Goal: Transaction & Acquisition: Obtain resource

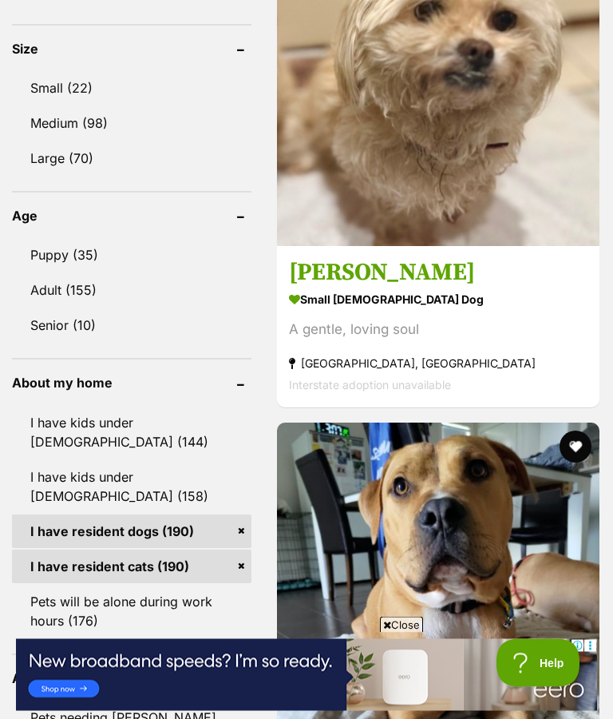
click at [383, 628] on icon at bounding box center [387, 625] width 8 height 10
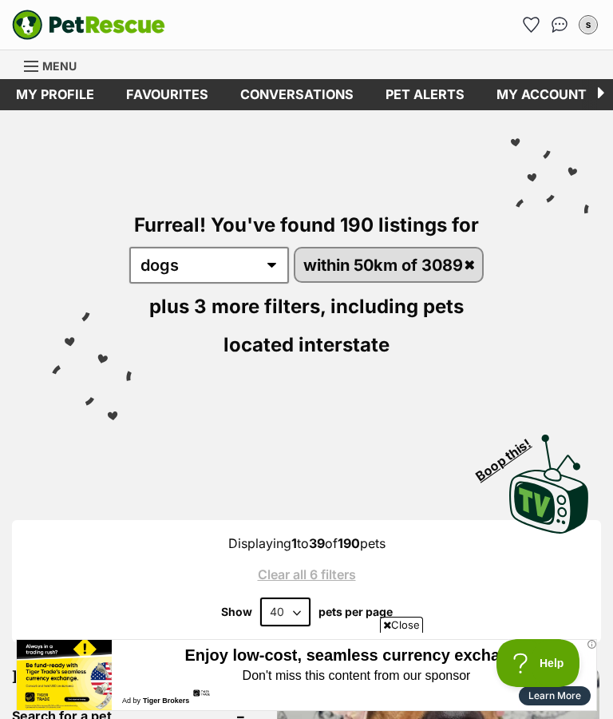
scroll to position [546, 0]
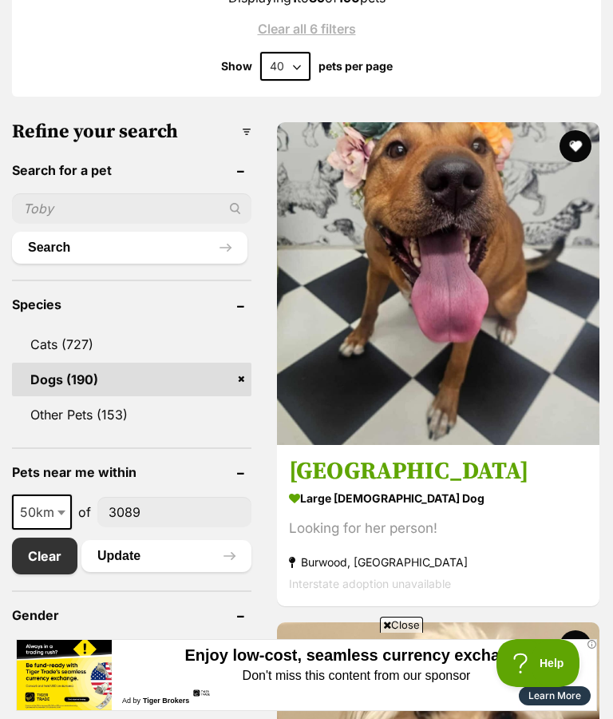
click at [383, 633] on span "Close" at bounding box center [401, 625] width 43 height 16
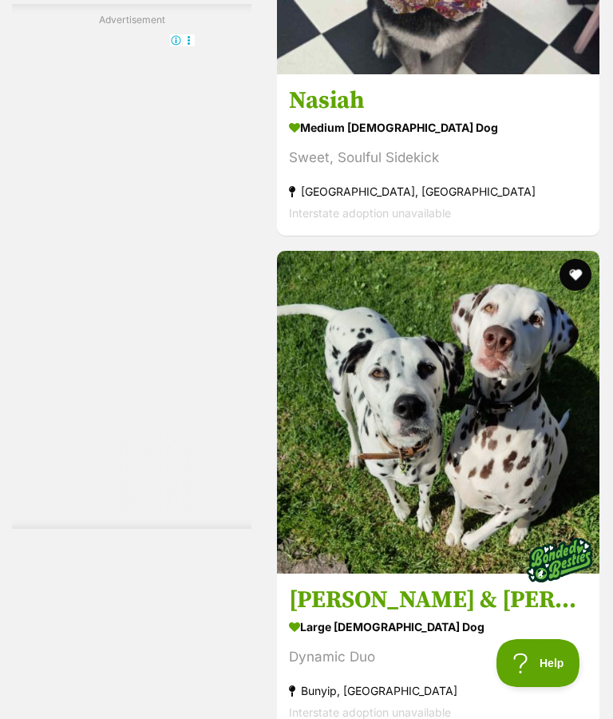
scroll to position [15465, 0]
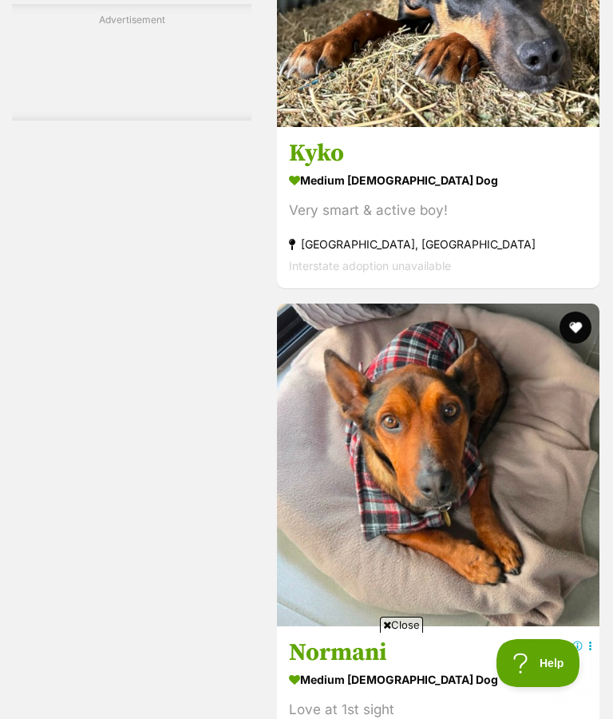
scroll to position [13198, 0]
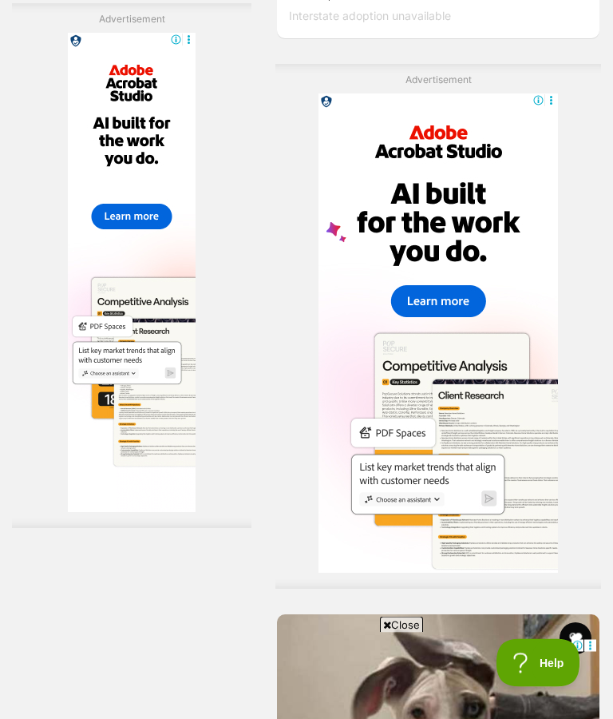
scroll to position [9925, 0]
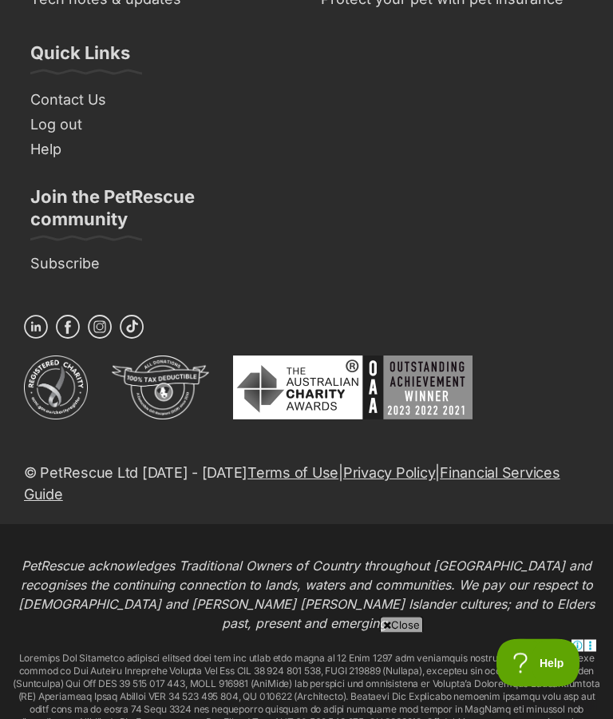
scroll to position [24146, 0]
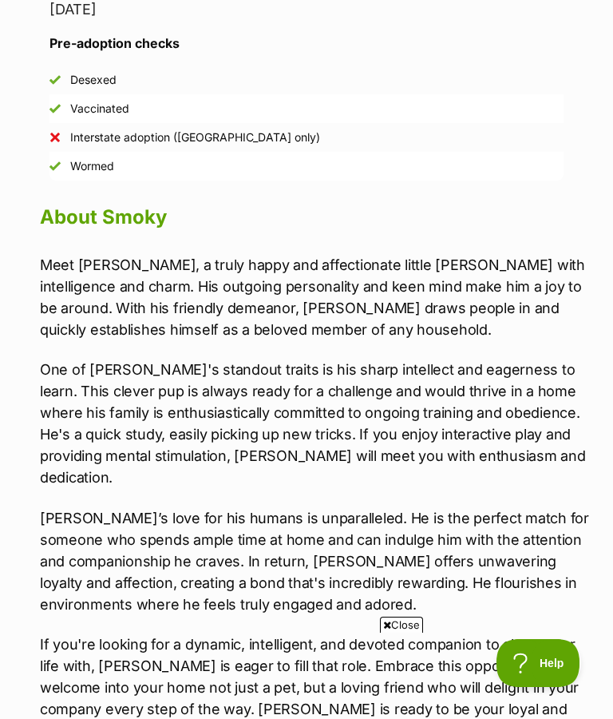
scroll to position [1222, 0]
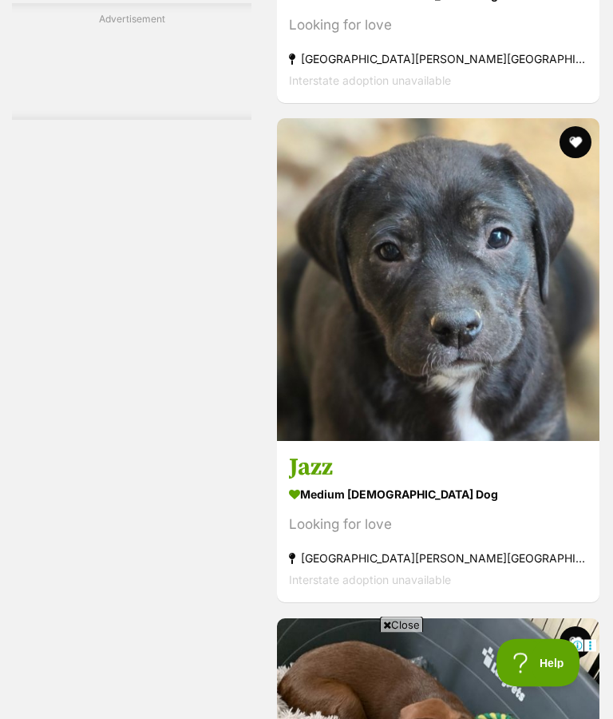
scroll to position [8688, 0]
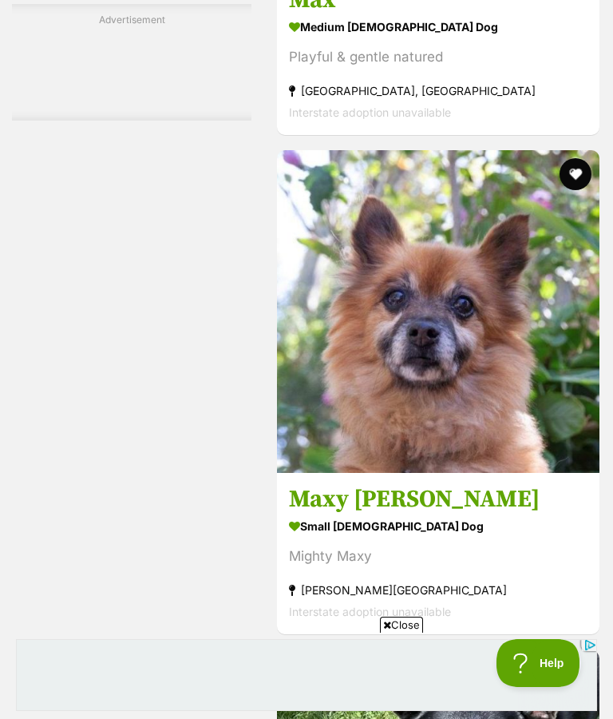
scroll to position [15032, 0]
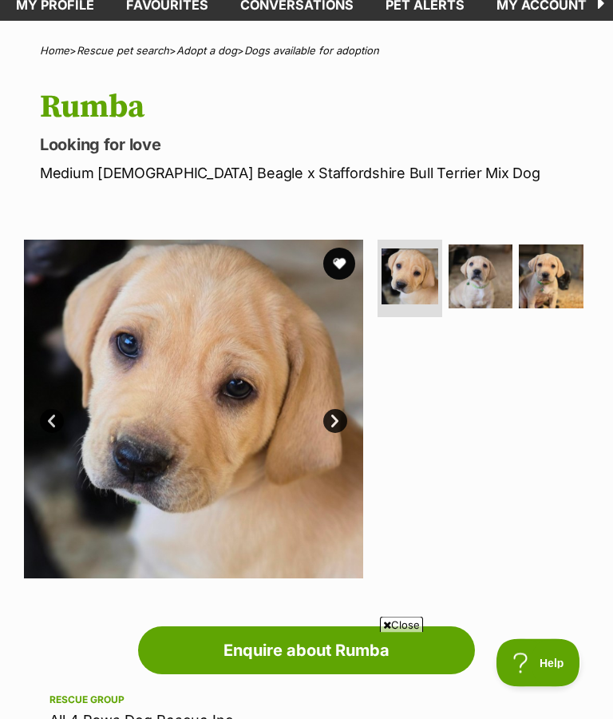
scroll to position [88, 0]
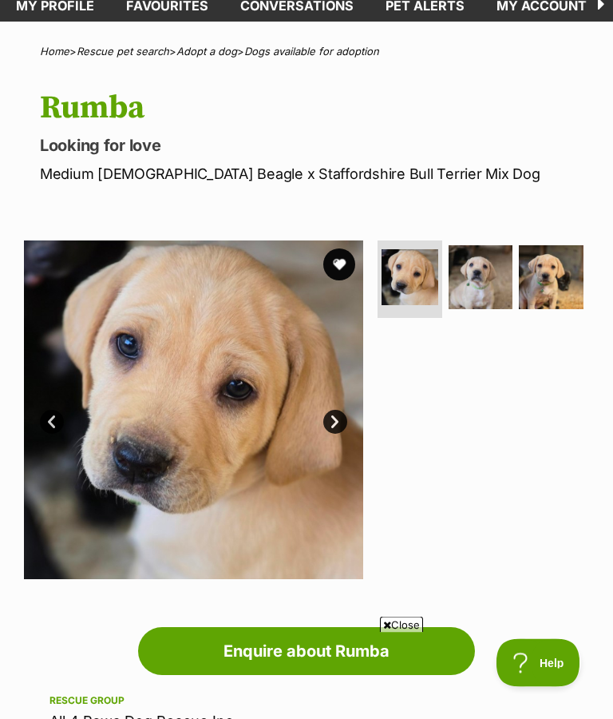
click at [334, 421] on link "Next" at bounding box center [335, 423] width 24 height 24
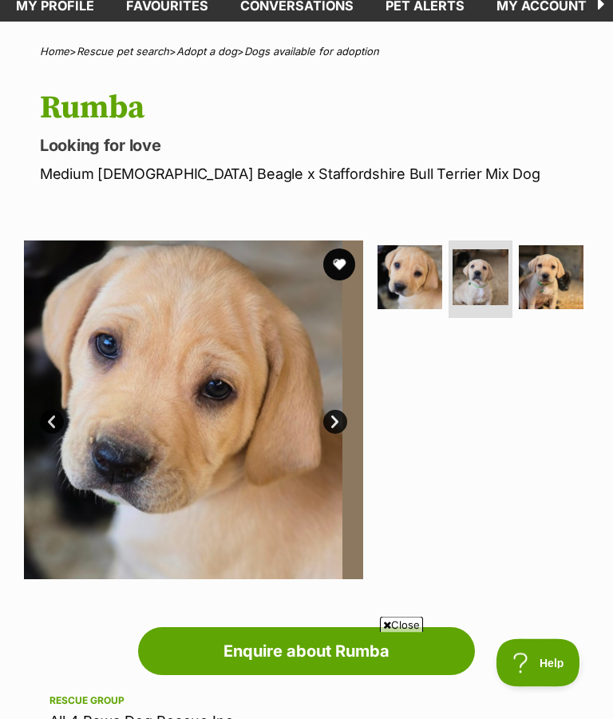
scroll to position [89, 0]
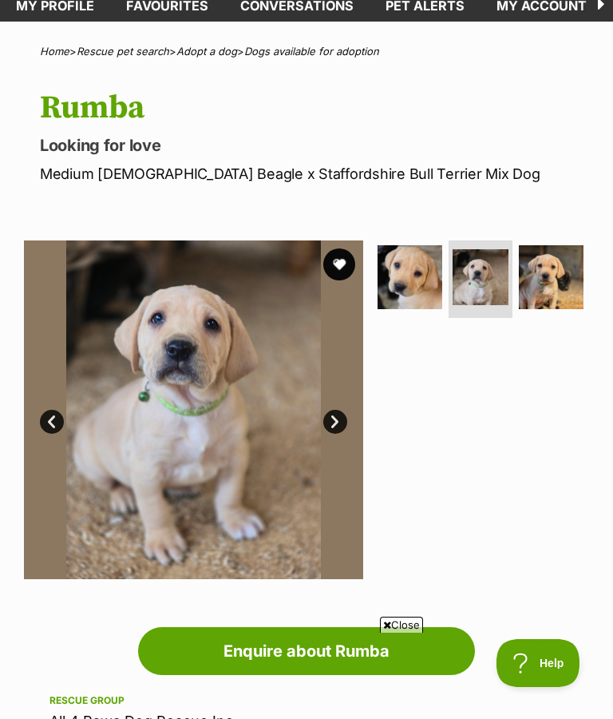
click at [333, 416] on link "Next" at bounding box center [335, 422] width 24 height 24
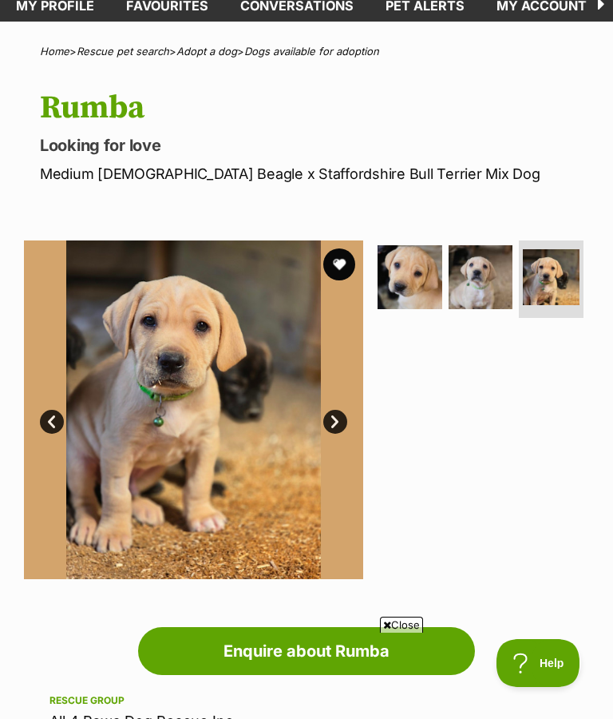
click at [330, 421] on link "Next" at bounding box center [335, 422] width 24 height 24
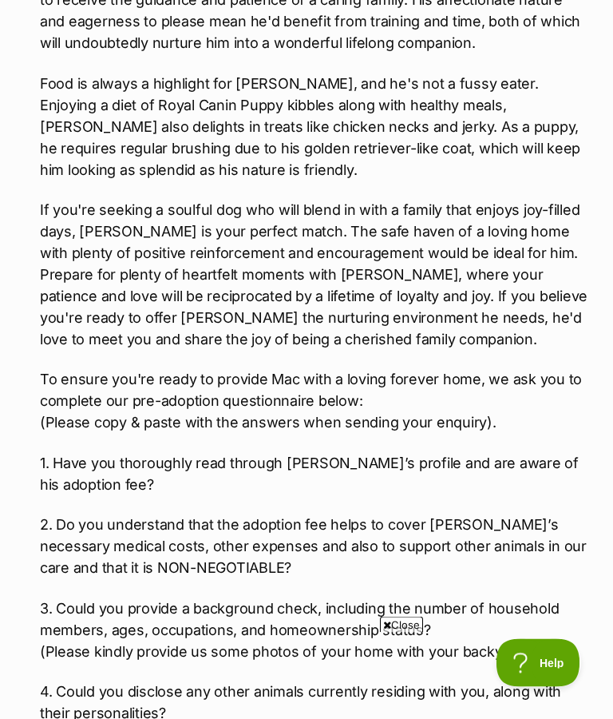
scroll to position [986, 0]
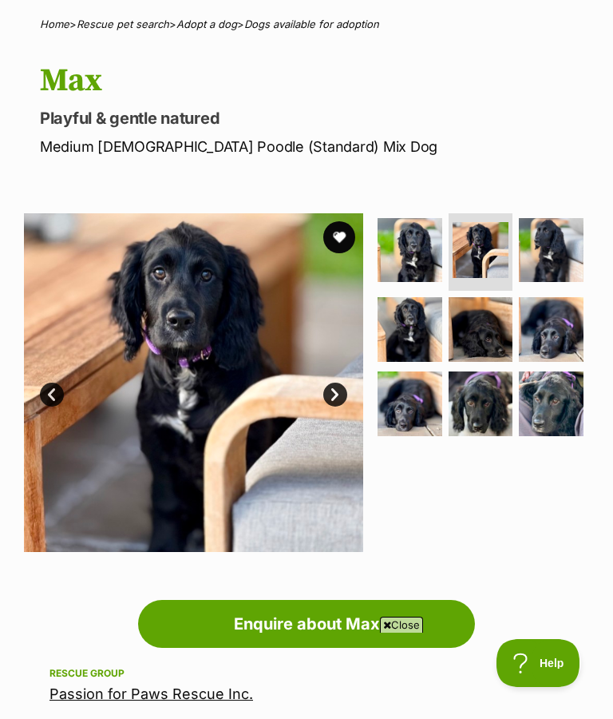
click at [333, 394] on link "Next" at bounding box center [335, 395] width 24 height 24
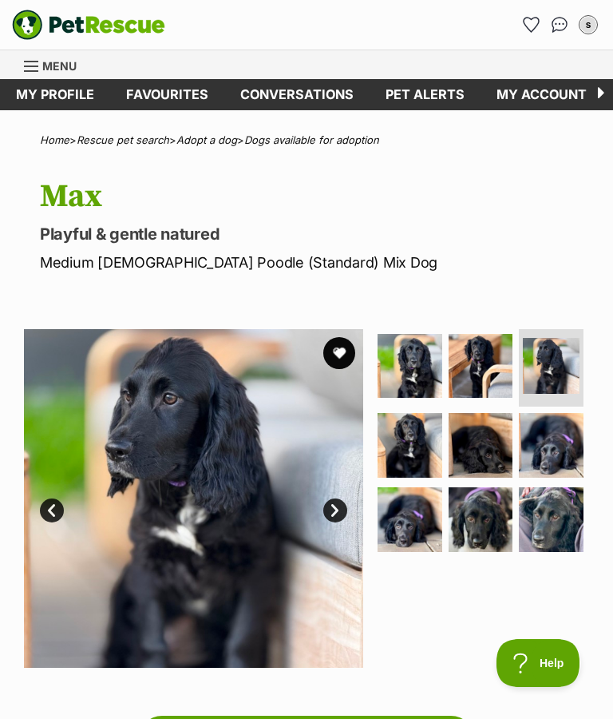
scroll to position [0, 0]
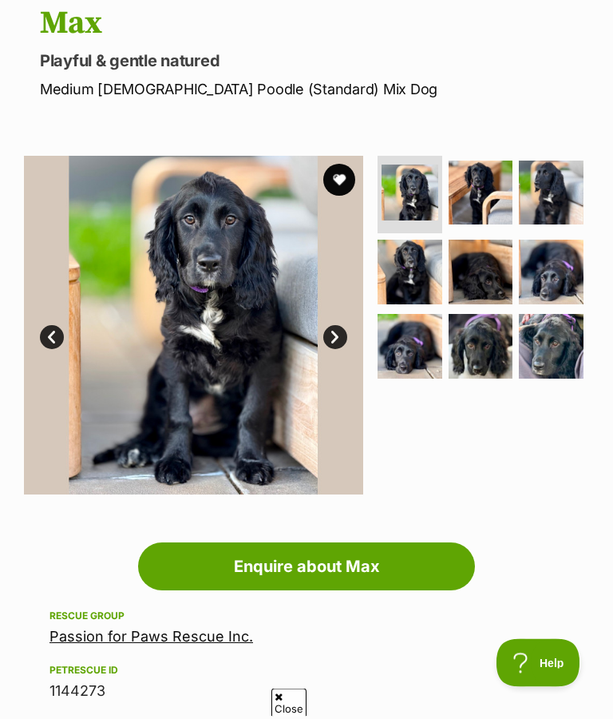
scroll to position [173, 0]
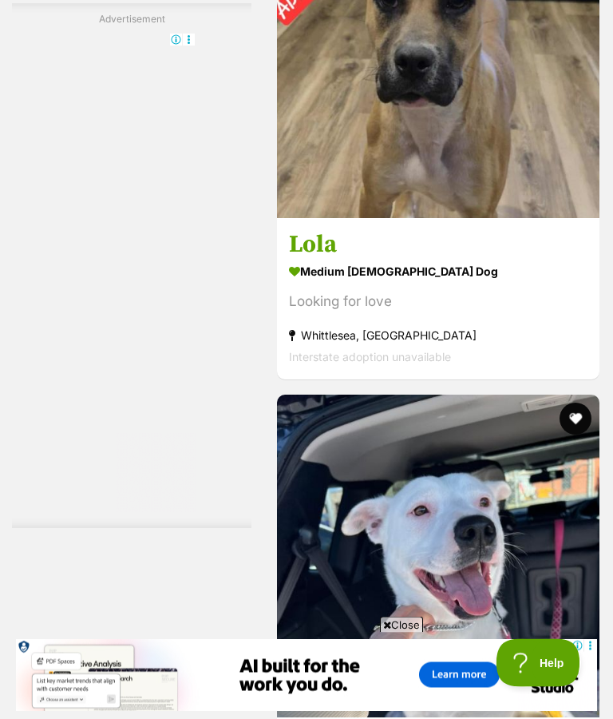
scroll to position [18028, 0]
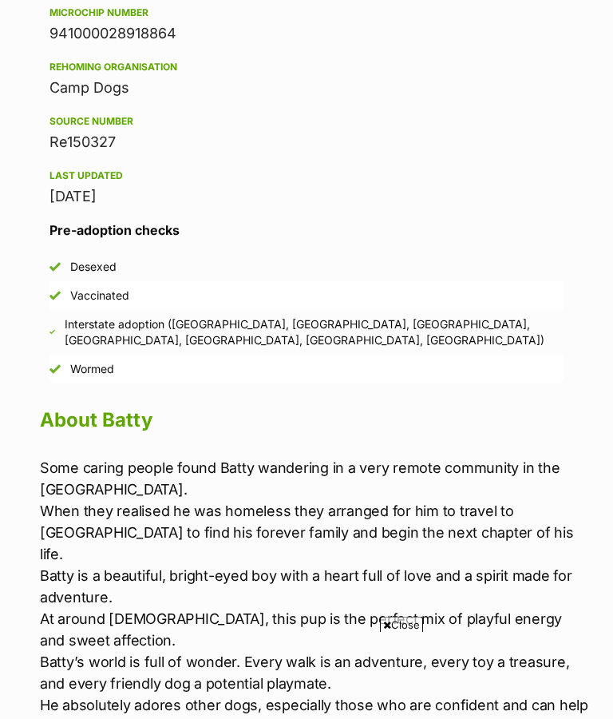
scroll to position [1081, 0]
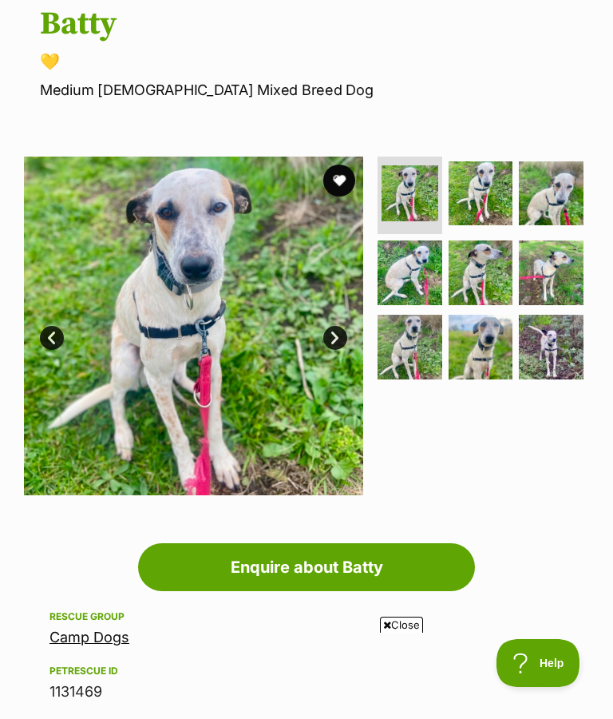
scroll to position [168, 0]
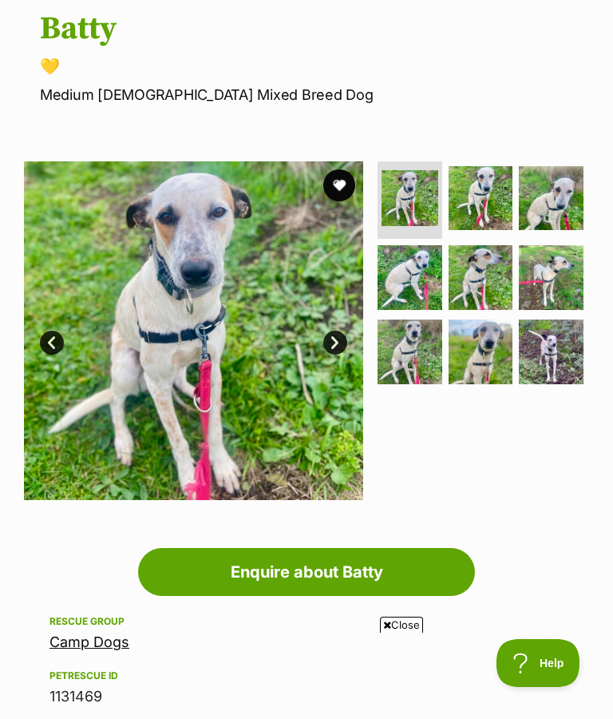
click at [534, 355] on img at bounding box center [551, 351] width 65 height 65
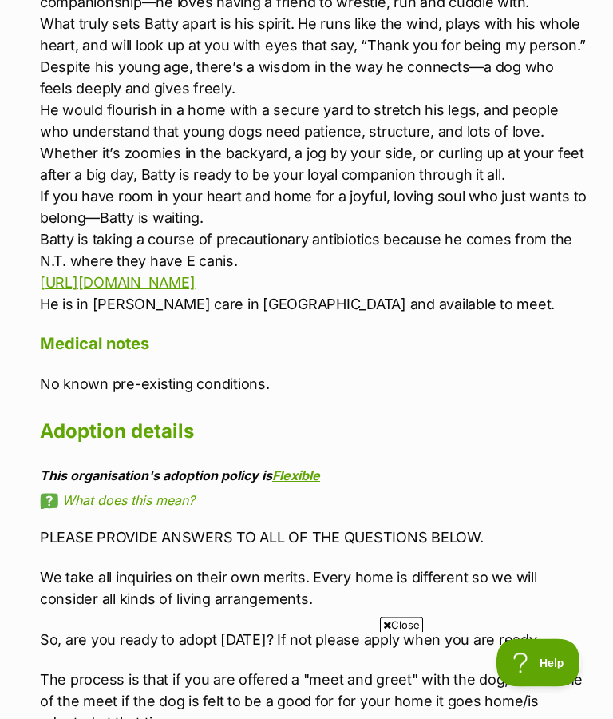
scroll to position [1848, 0]
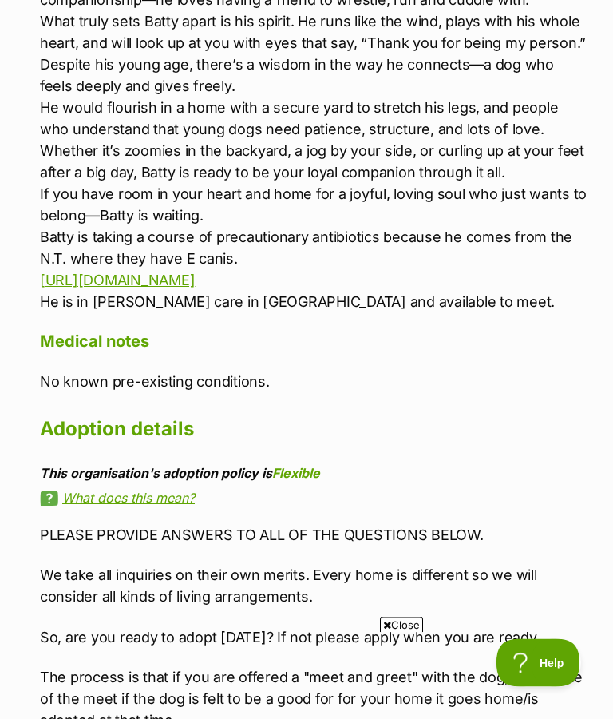
click at [154, 491] on link "What does this mean?" at bounding box center [315, 498] width 550 height 14
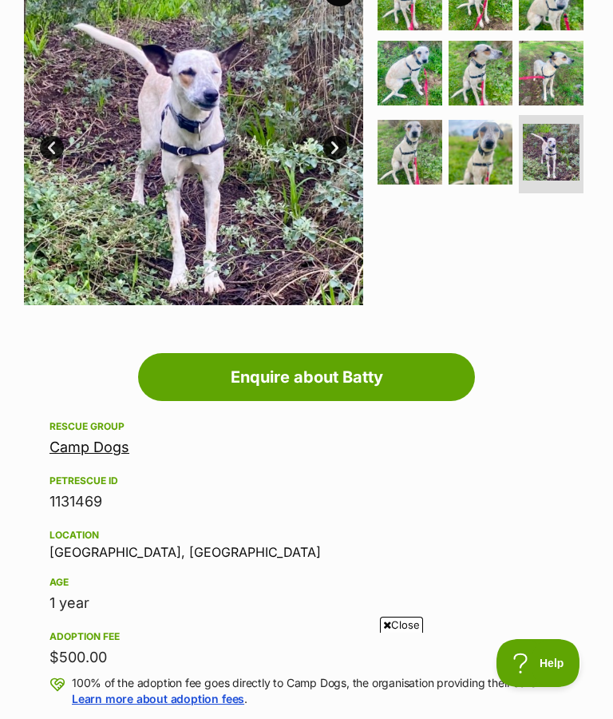
scroll to position [0, 0]
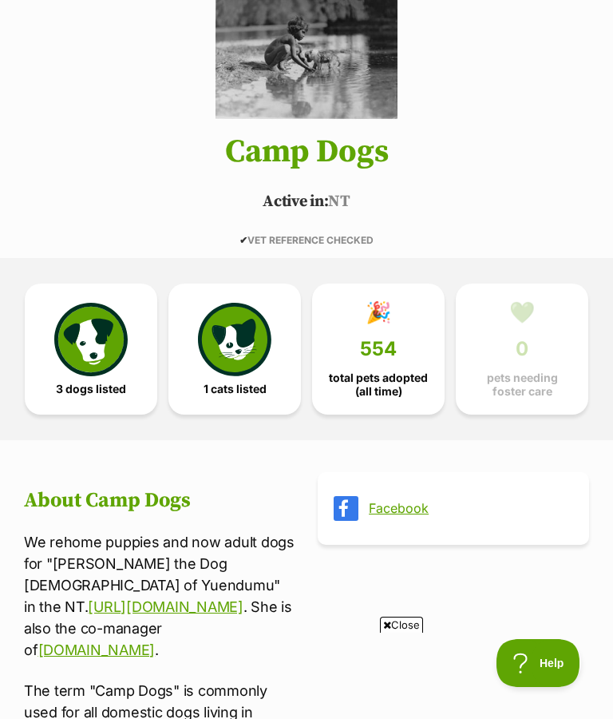
click at [84, 367] on img at bounding box center [90, 339] width 73 height 73
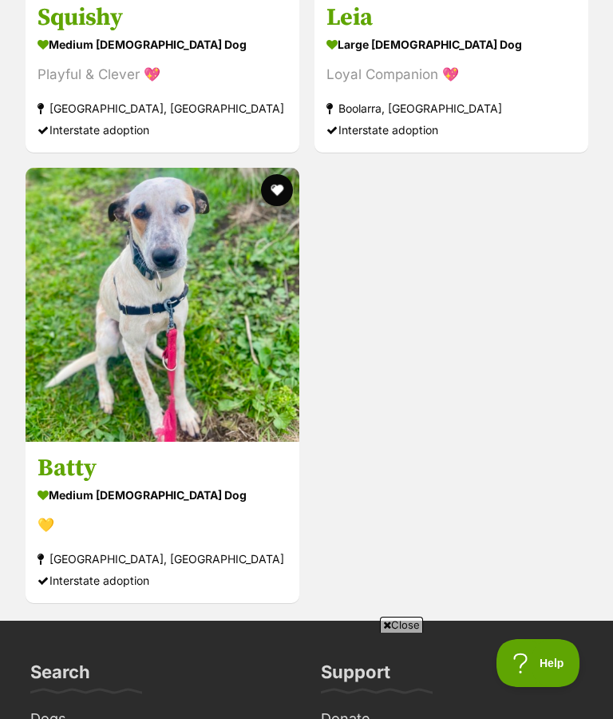
scroll to position [2195, 0]
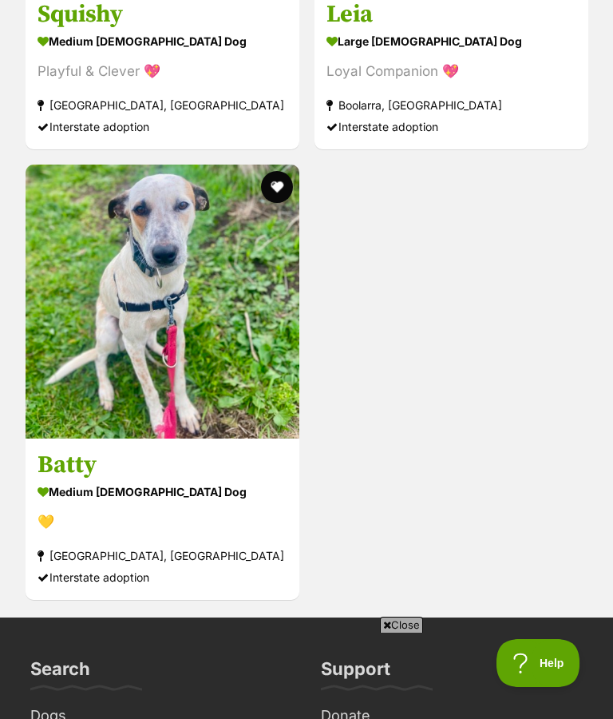
click at [192, 369] on img at bounding box center [163, 302] width 274 height 274
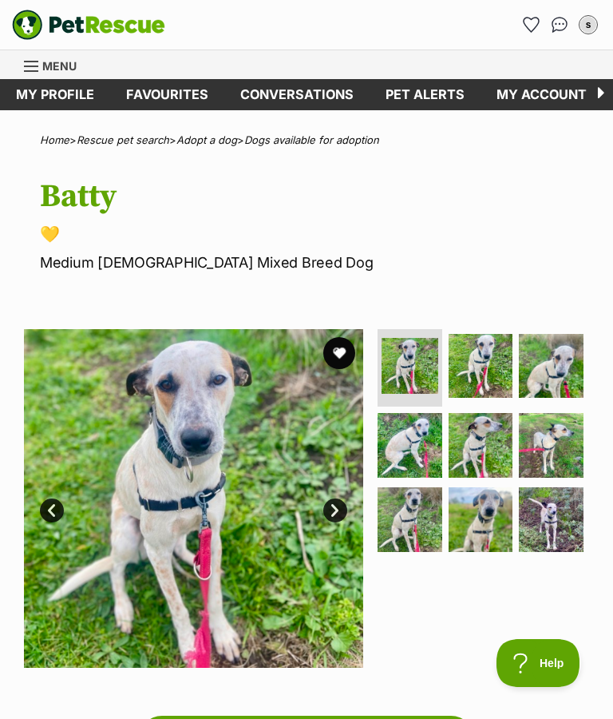
click at [543, 443] on img at bounding box center [551, 445] width 65 height 65
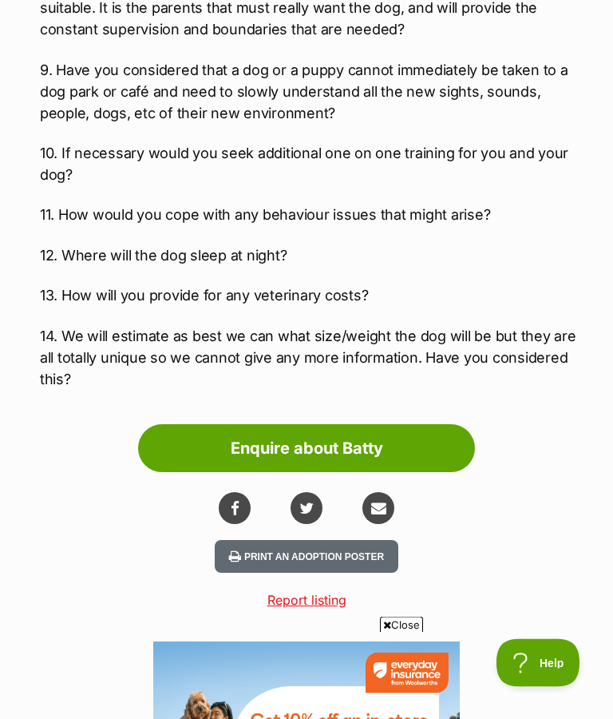
scroll to position [3835, 0]
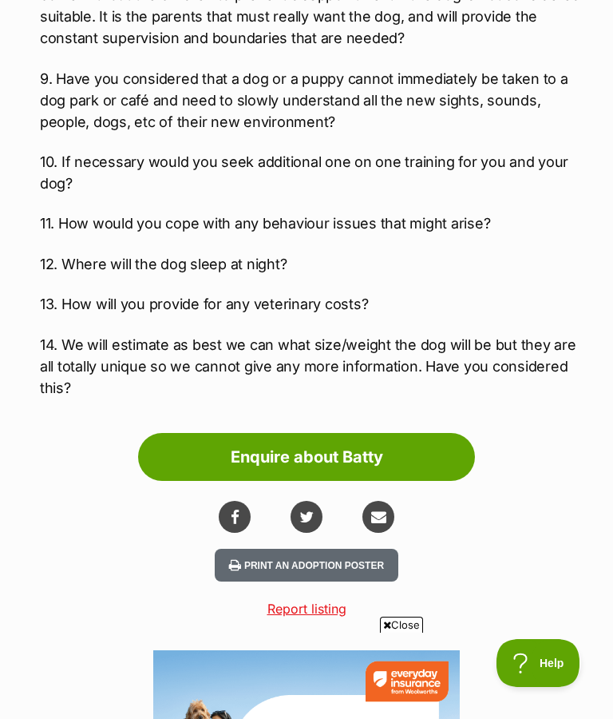
click at [358, 433] on link "Enquire about Batty" at bounding box center [306, 457] width 337 height 48
